Goal: Find specific page/section: Find specific page/section

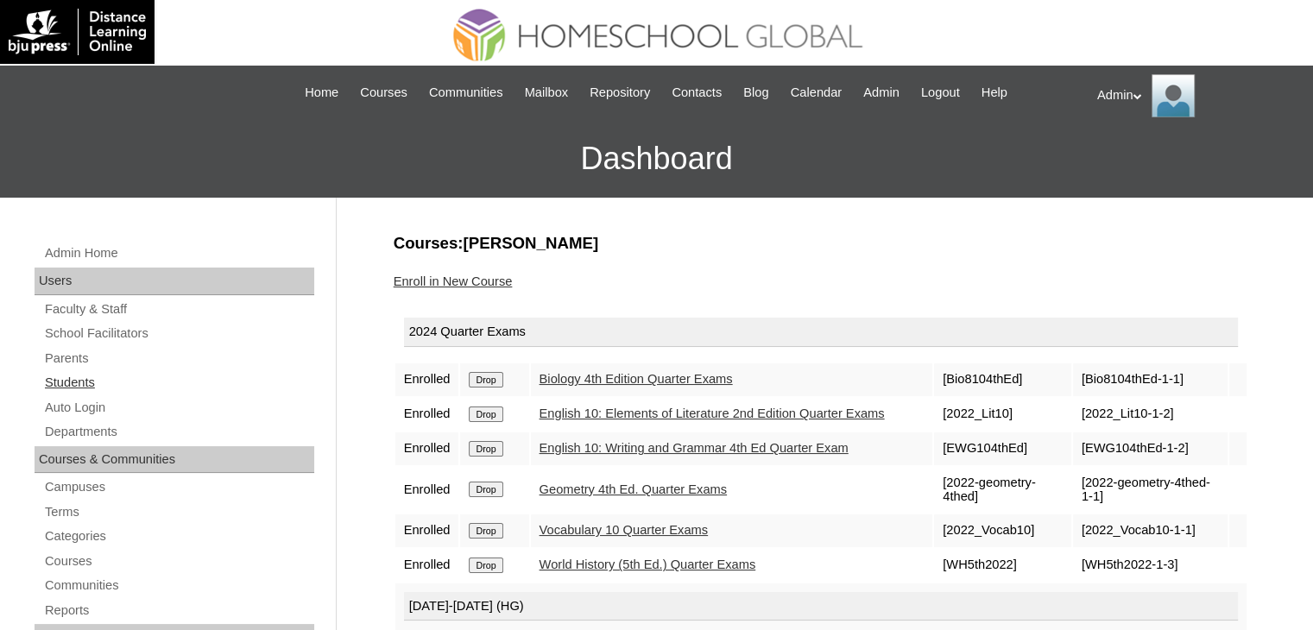
drag, startPoint x: 0, startPoint y: 0, endPoint x: 77, endPoint y: 384, distance: 391.6
click at [77, 384] on link "Students" at bounding box center [178, 383] width 271 height 22
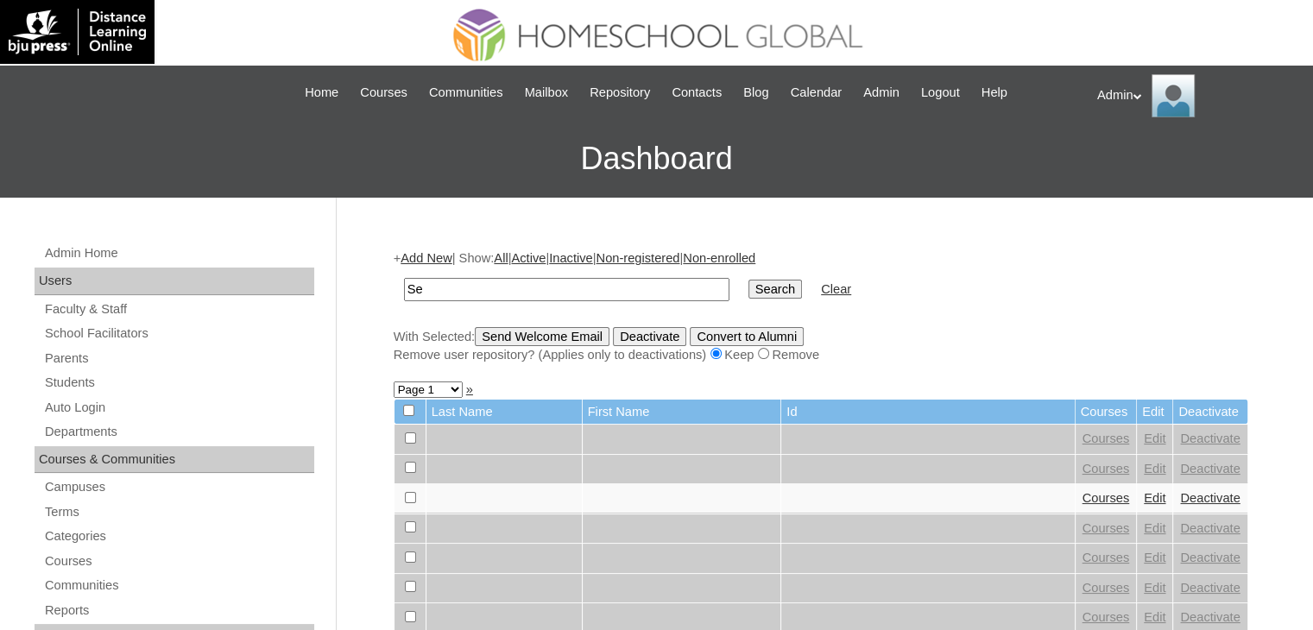
type input "S"
type input "Roma"
click at [748, 293] on input "Search" at bounding box center [775, 289] width 54 height 19
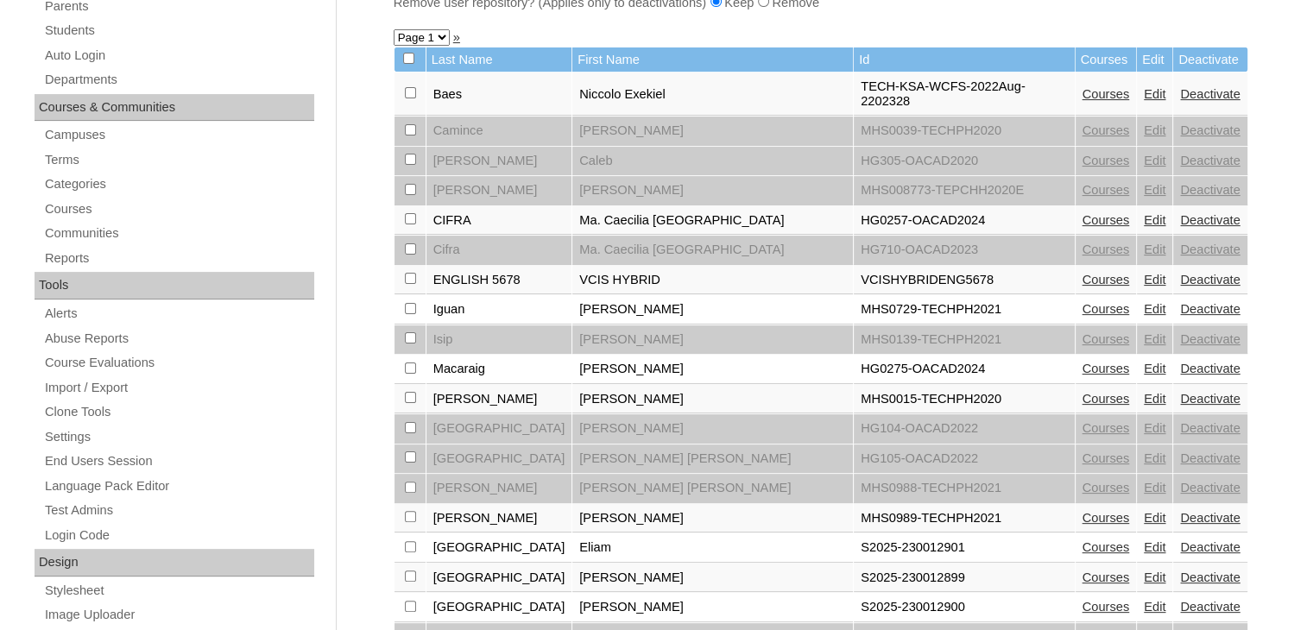
scroll to position [355, 0]
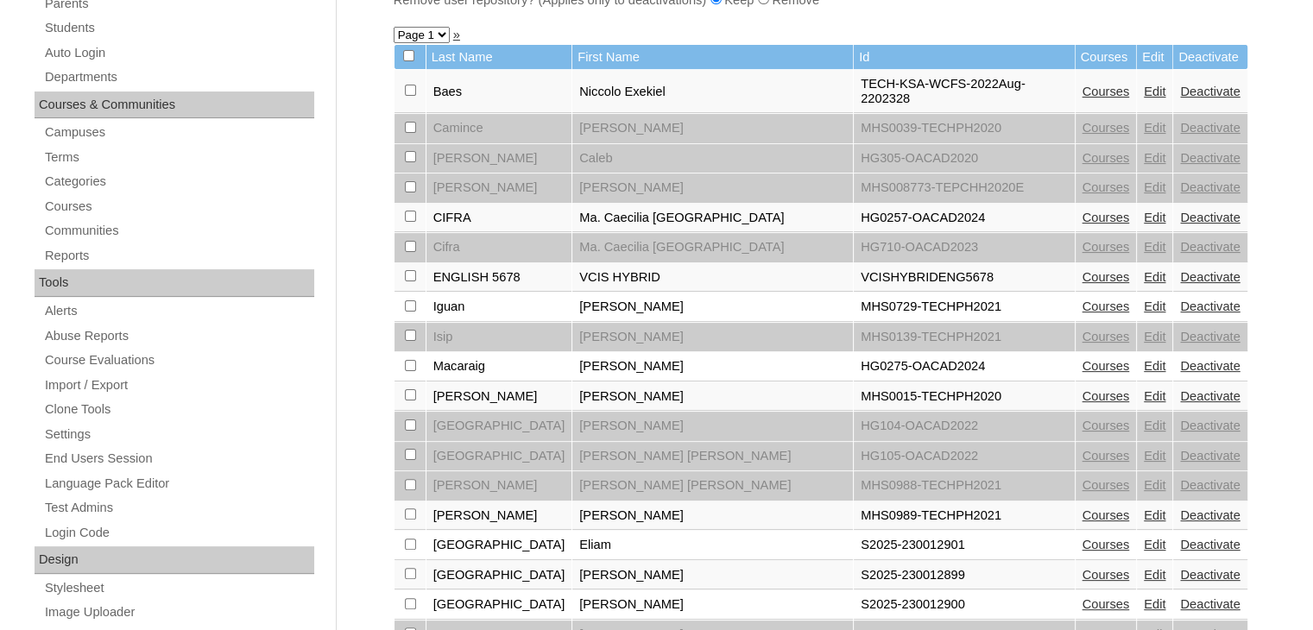
click at [1082, 568] on link "Courses" at bounding box center [1105, 575] width 47 height 14
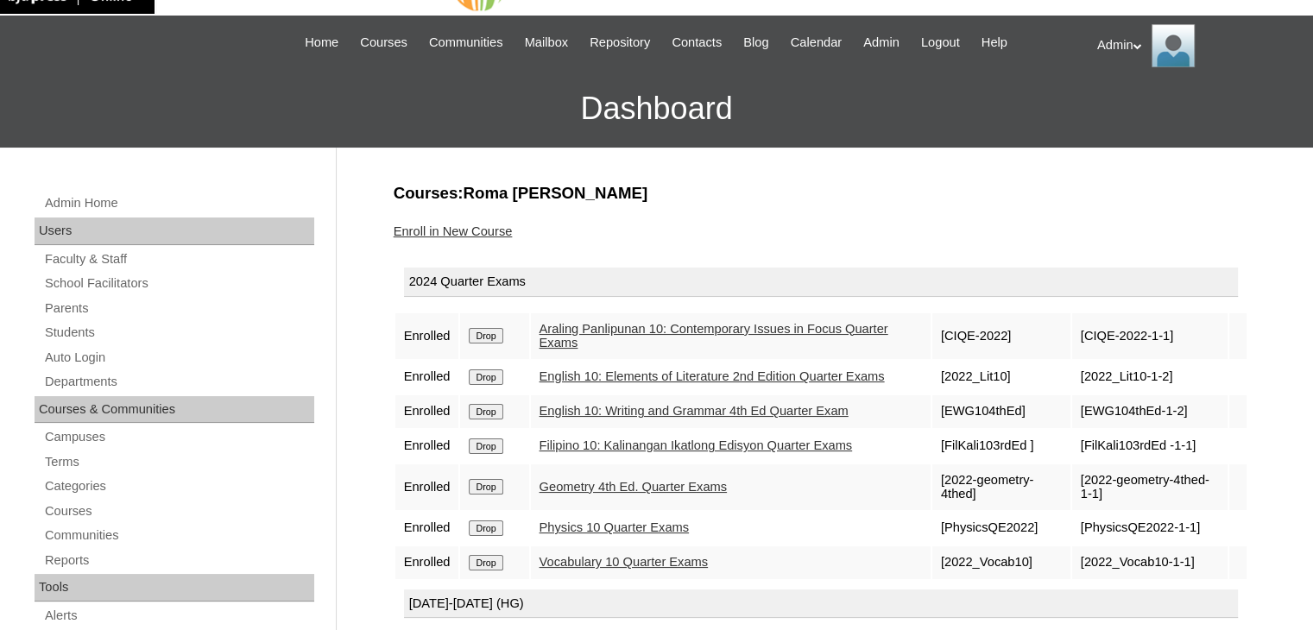
scroll to position [51, 0]
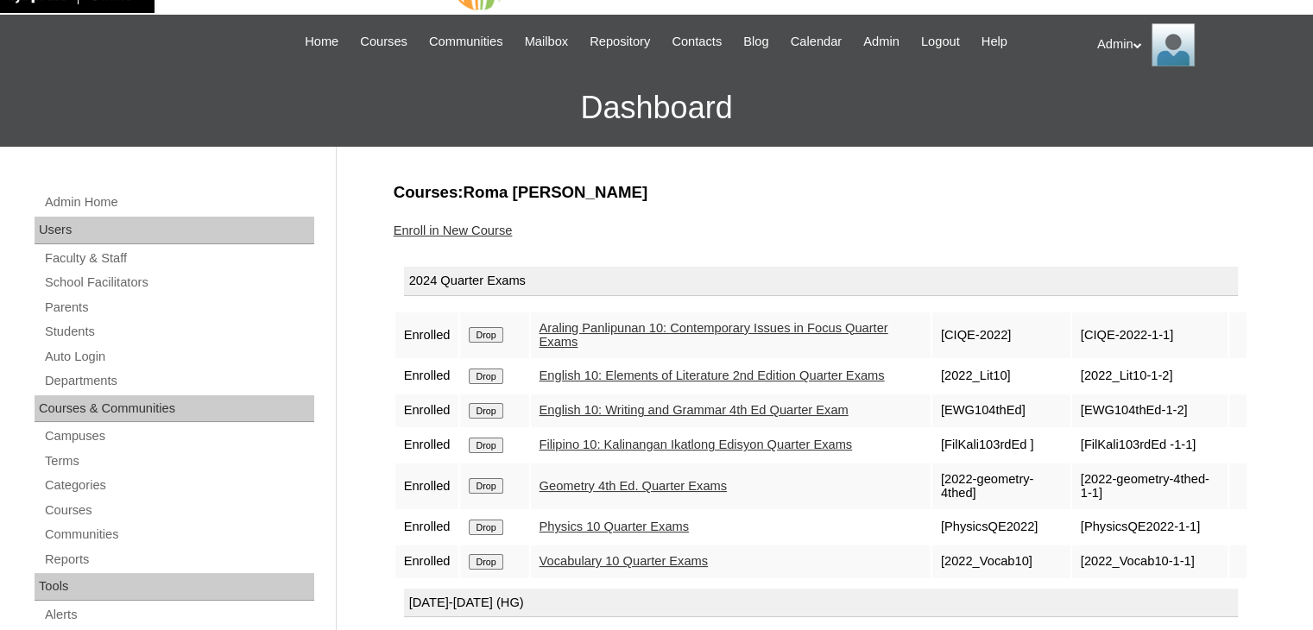
click at [643, 568] on link "Vocabulary 10 Quarter Exams" at bounding box center [623, 561] width 169 height 14
click at [60, 326] on link "Students" at bounding box center [178, 332] width 271 height 22
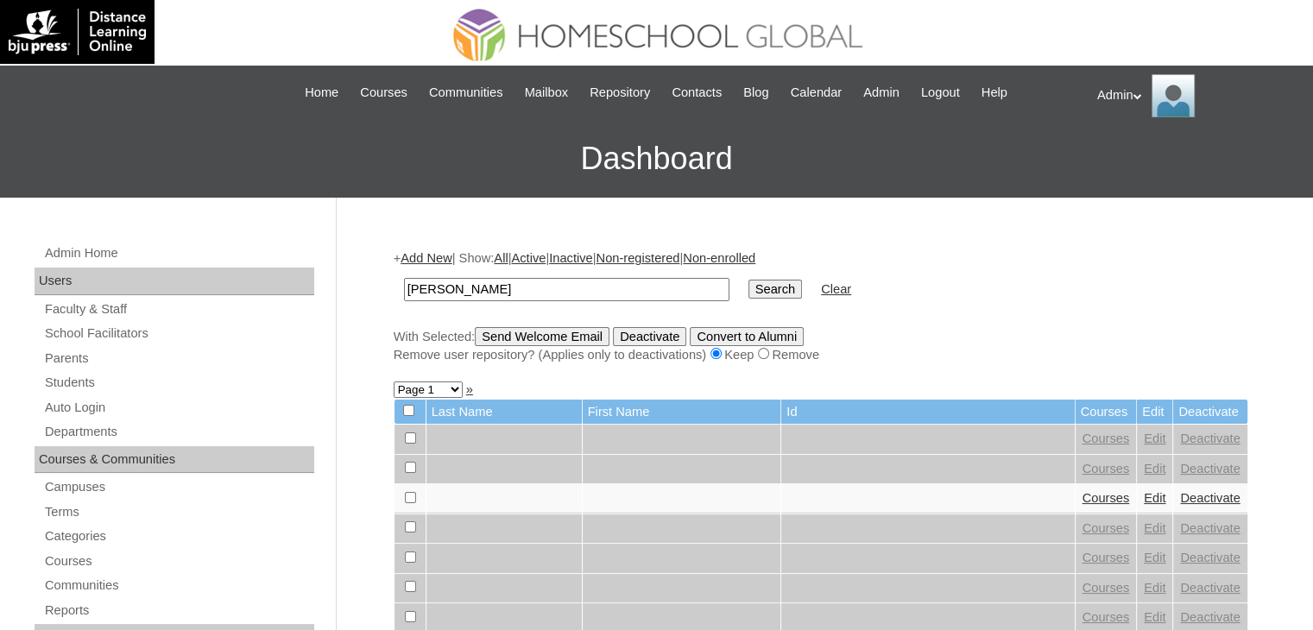
type input "Pires"
click at [748, 280] on input "Search" at bounding box center [775, 289] width 54 height 19
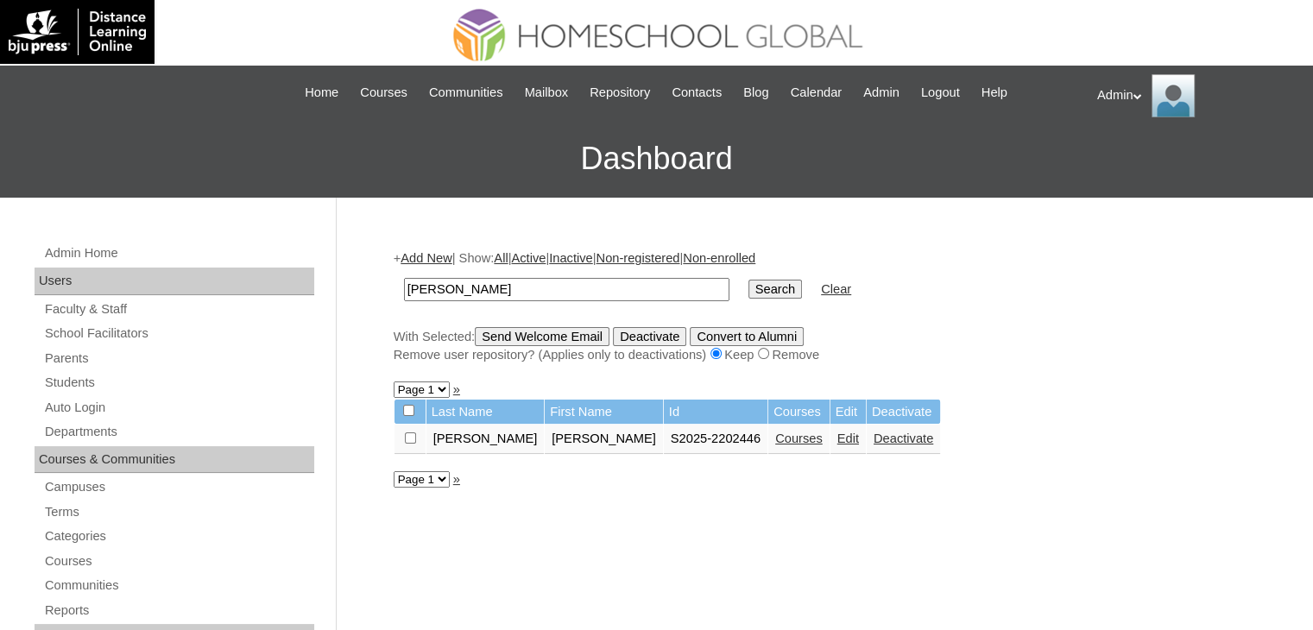
click at [775, 437] on link "Courses" at bounding box center [798, 438] width 47 height 14
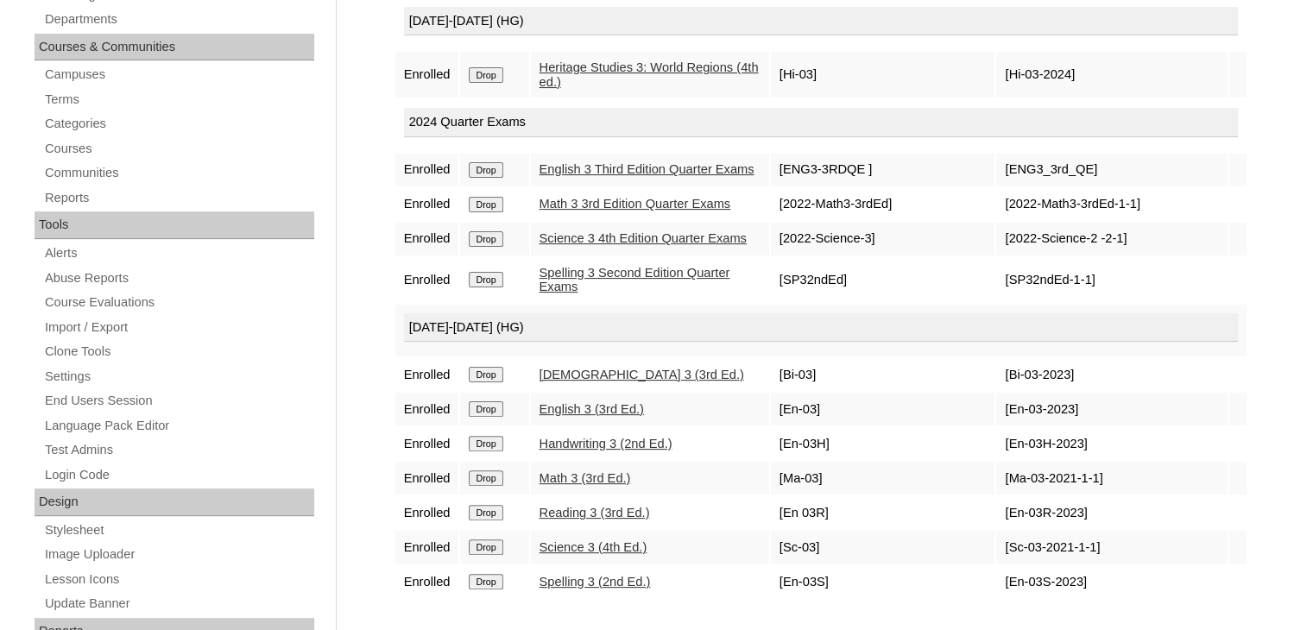
scroll to position [418, 0]
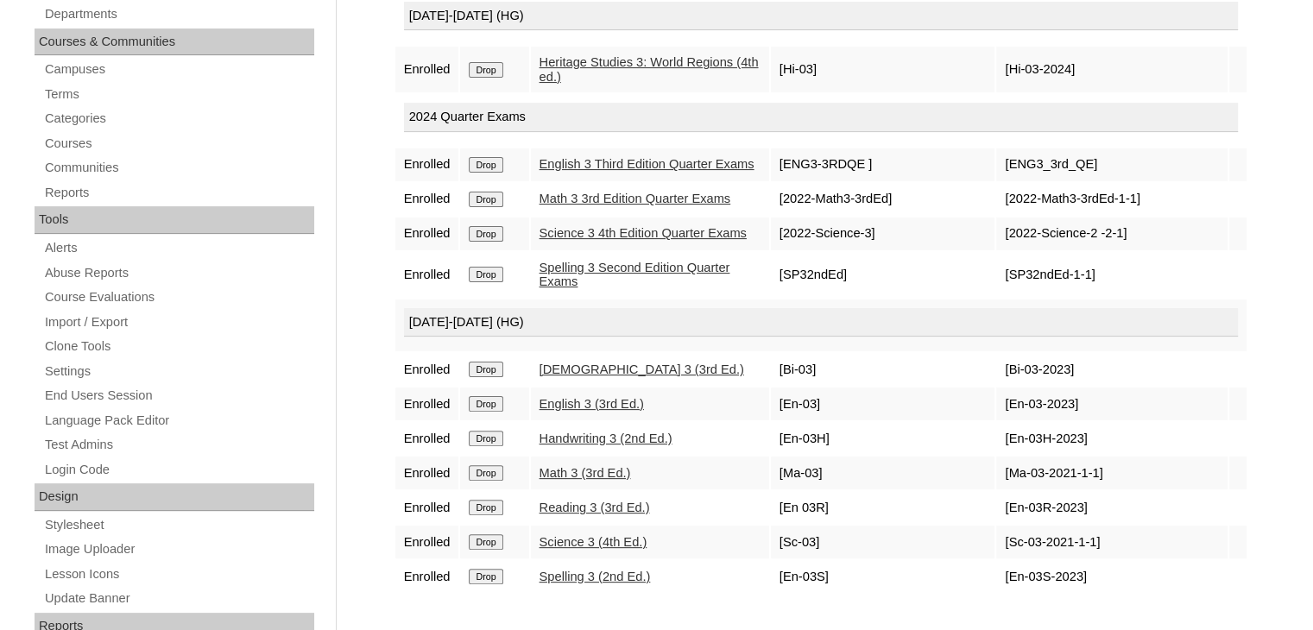
click at [591, 376] on link "[DEMOGRAPHIC_DATA] 3 (3rd Ed.)" at bounding box center [641, 369] width 205 height 14
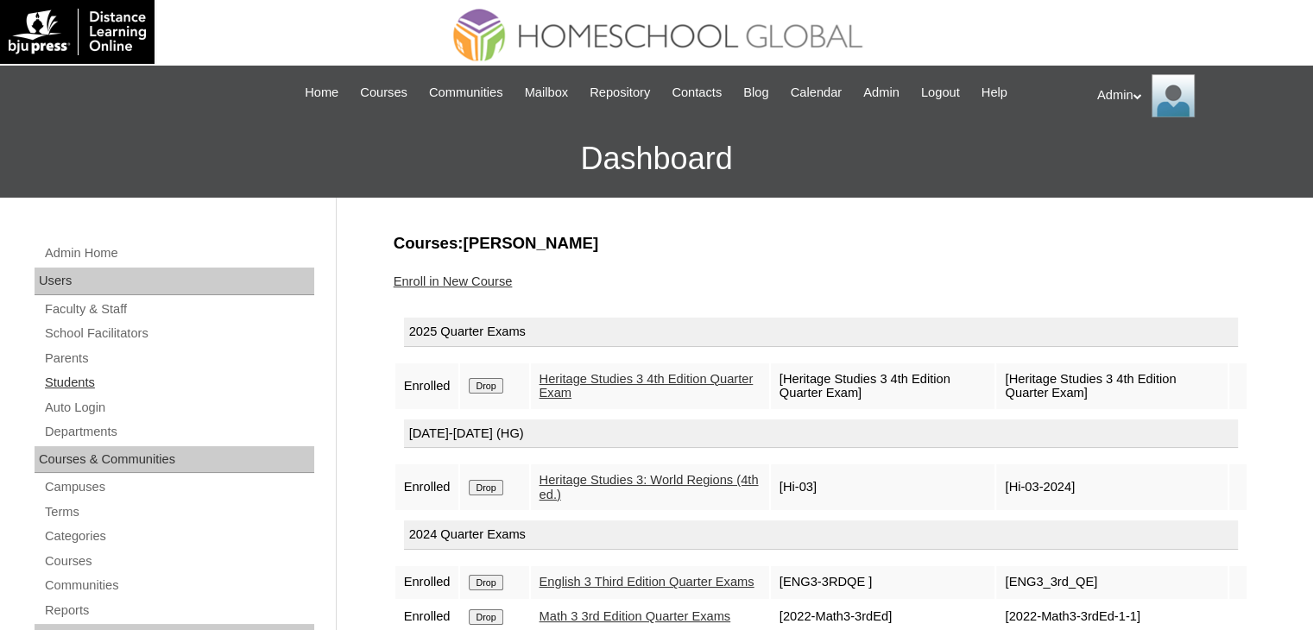
click at [66, 377] on link "Students" at bounding box center [178, 383] width 271 height 22
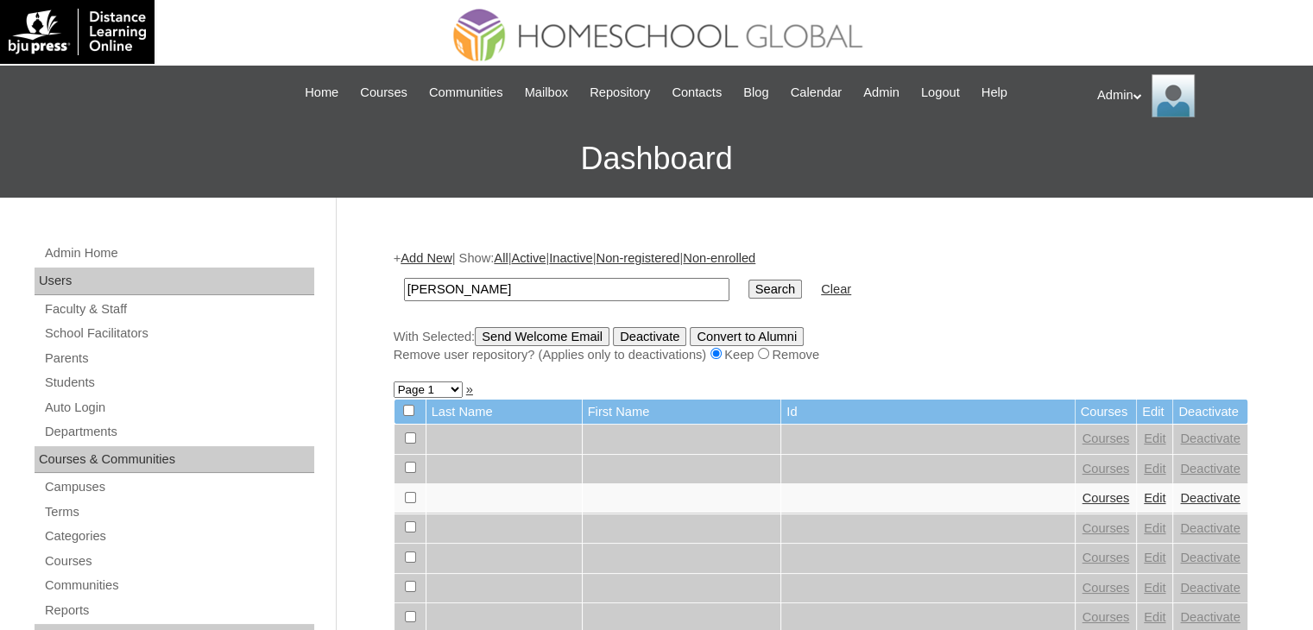
type input "[PERSON_NAME]"
click at [748, 293] on input "Search" at bounding box center [775, 289] width 54 height 19
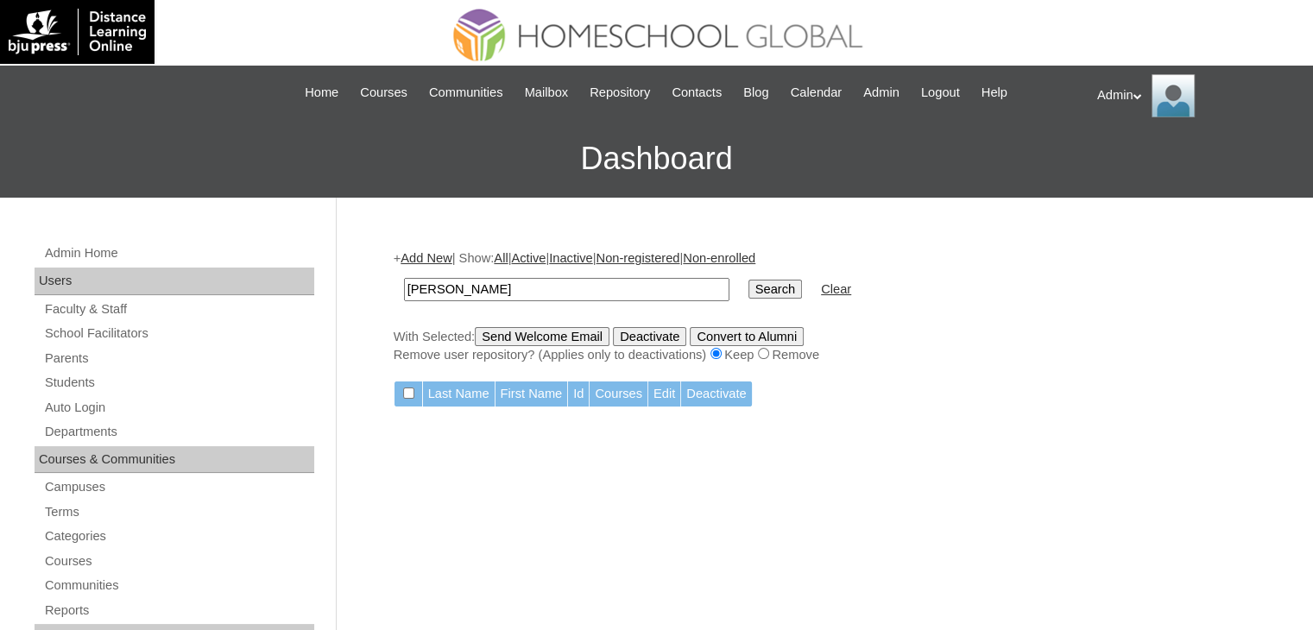
drag, startPoint x: 547, startPoint y: 295, endPoint x: 268, endPoint y: 275, distance: 280.3
type input "yara"
click at [748, 280] on input "Search" at bounding box center [775, 289] width 54 height 19
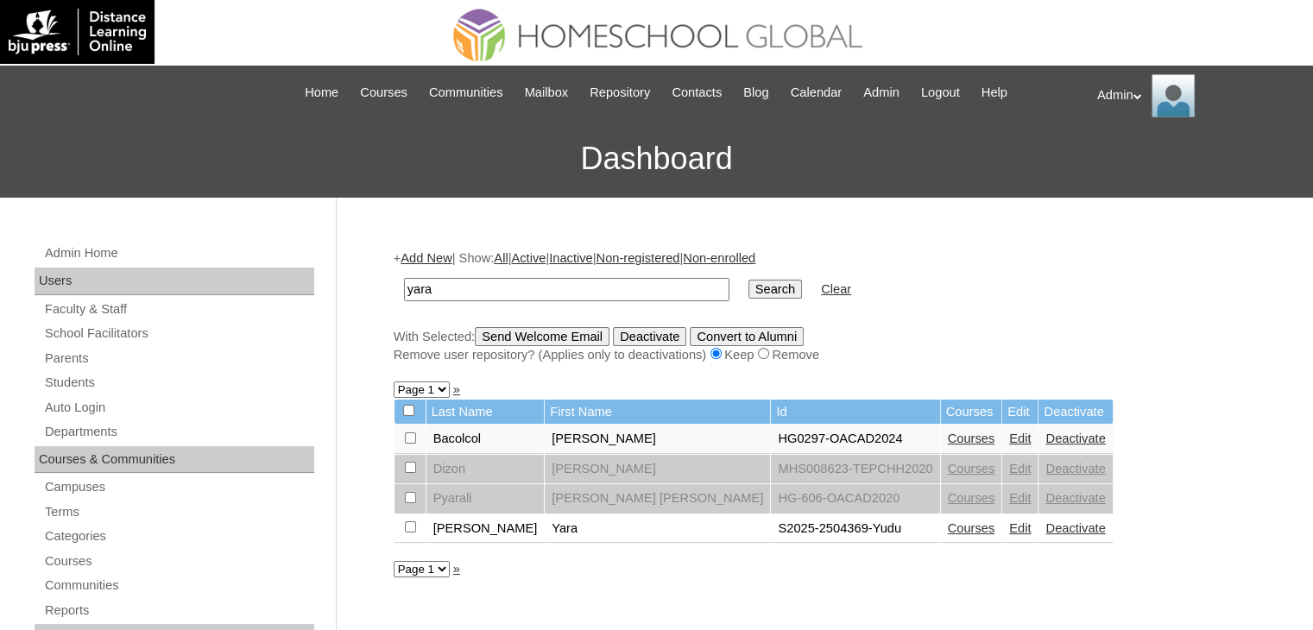
click at [948, 527] on link "Courses" at bounding box center [971, 528] width 47 height 14
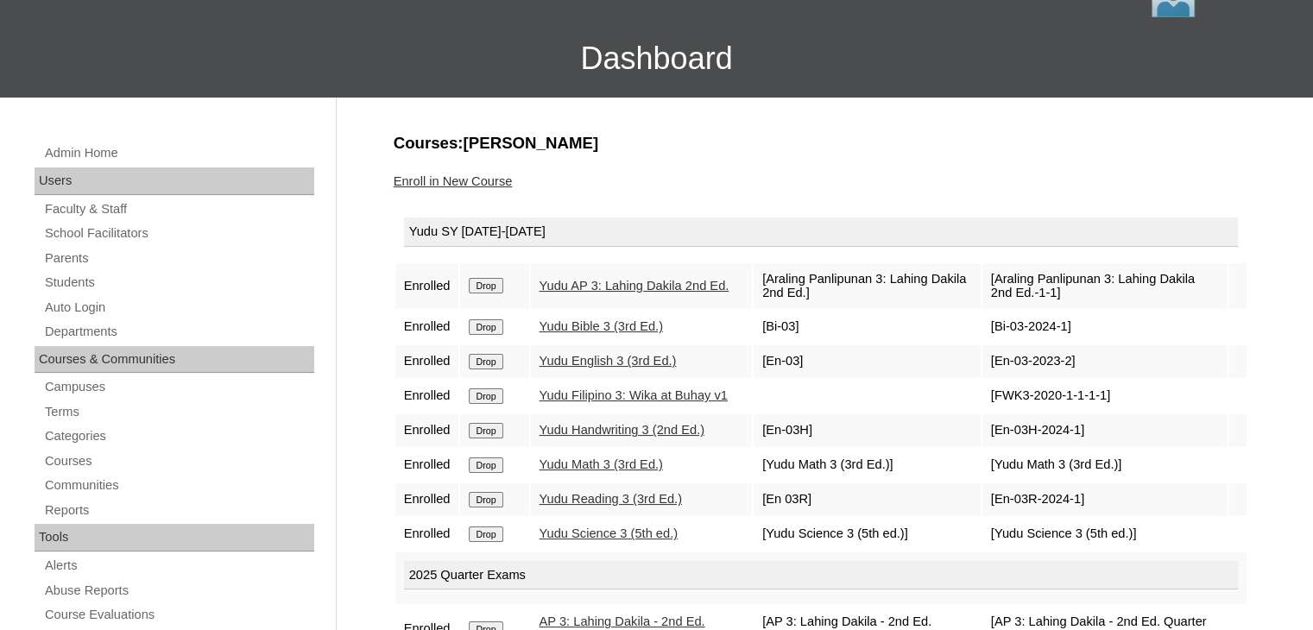
scroll to position [100, 0]
